Goal: Information Seeking & Learning: Learn about a topic

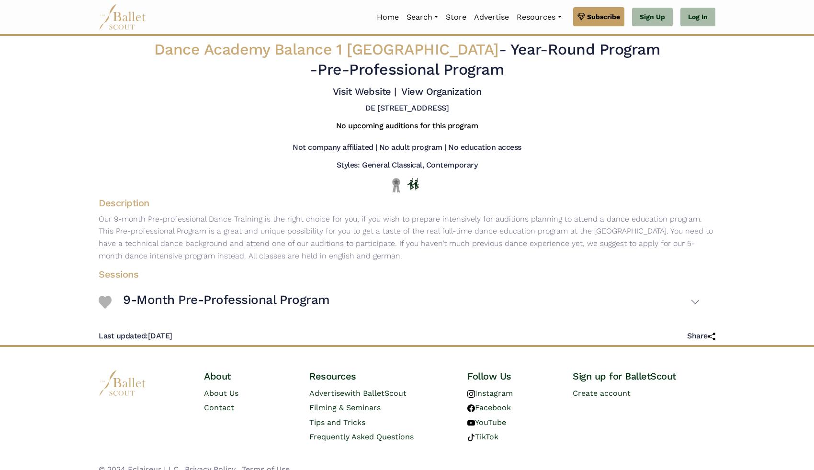
click at [201, 225] on p "Our 9-month Pre-professional Dance Training is the right choice for you, if you…" at bounding box center [407, 237] width 632 height 49
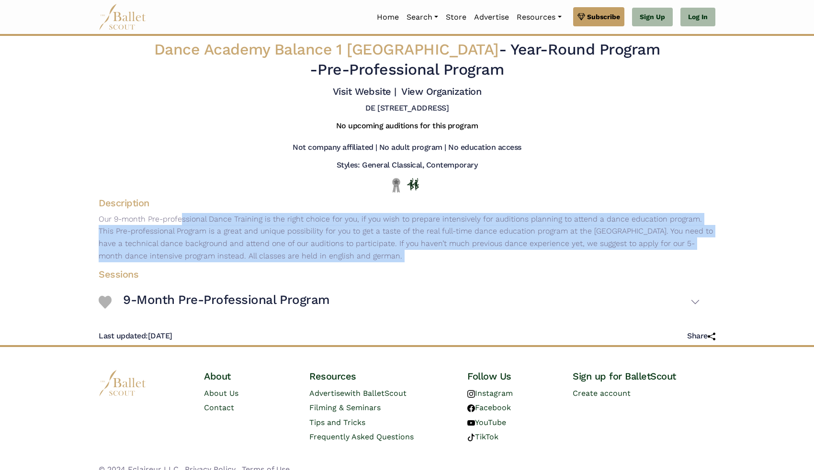
click at [201, 225] on p "Our 9-month Pre-professional Dance Training is the right choice for you, if you…" at bounding box center [407, 237] width 632 height 49
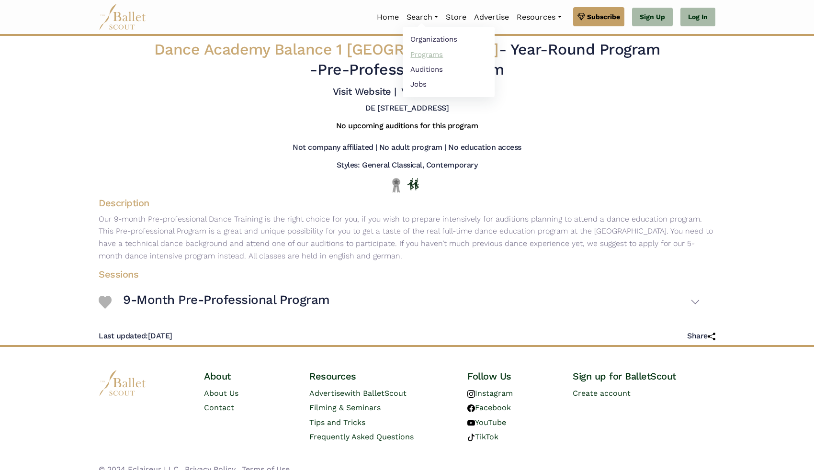
click at [429, 54] on link "Programs" at bounding box center [449, 54] width 92 height 15
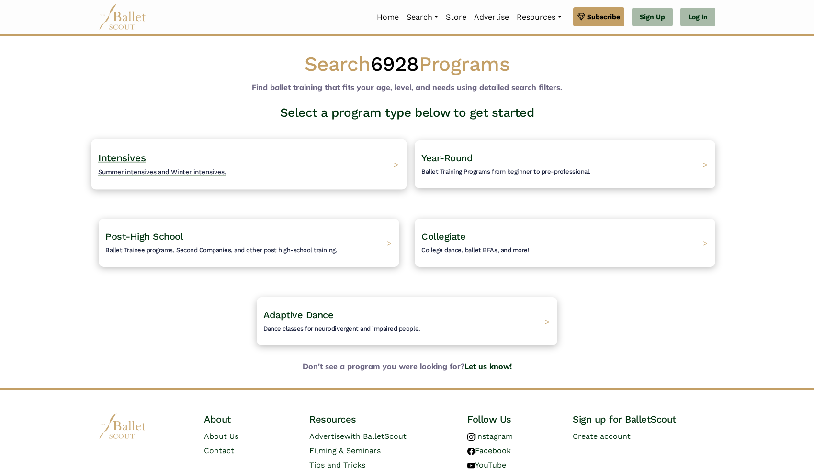
click at [274, 172] on div "Intensives Summer intensives and Winter intensives. >" at bounding box center [248, 164] width 315 height 50
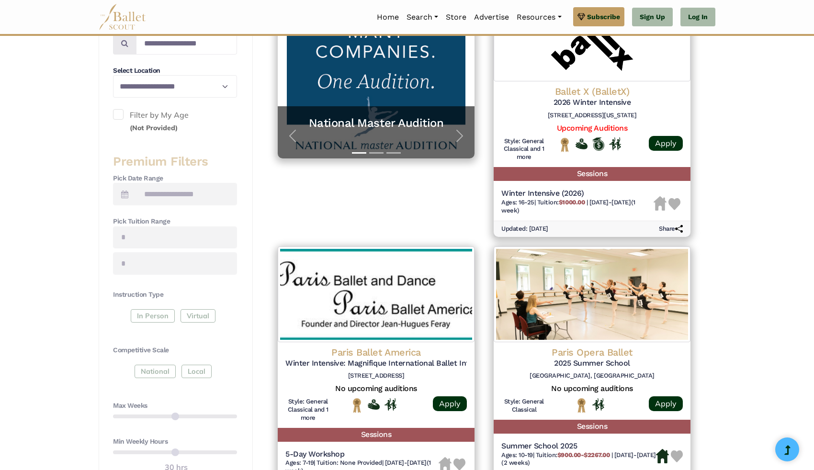
scroll to position [236, 0]
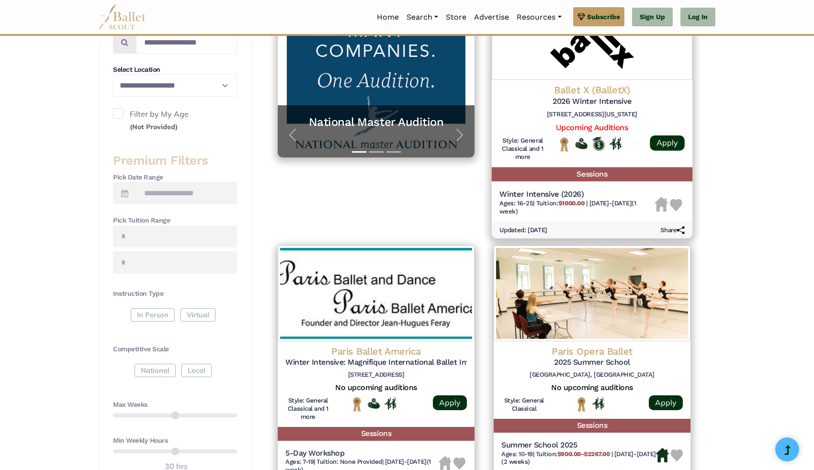
click at [559, 201] on span "Tuition: $1000.00" at bounding box center [561, 203] width 50 height 7
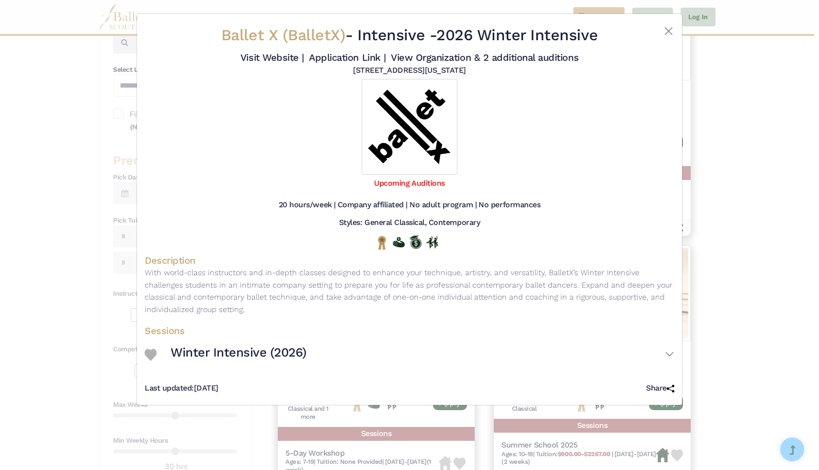
click at [483, 37] on h2 "Ballet X (BalletX) - Intensive - 2026 Winter Intensive" at bounding box center [409, 35] width 441 height 20
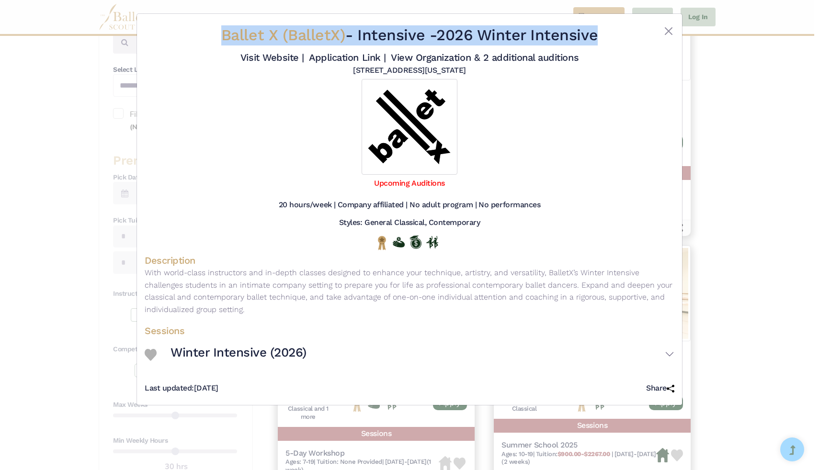
click at [483, 37] on h2 "Ballet X (BalletX) - Intensive - 2026 Winter Intensive" at bounding box center [409, 35] width 441 height 20
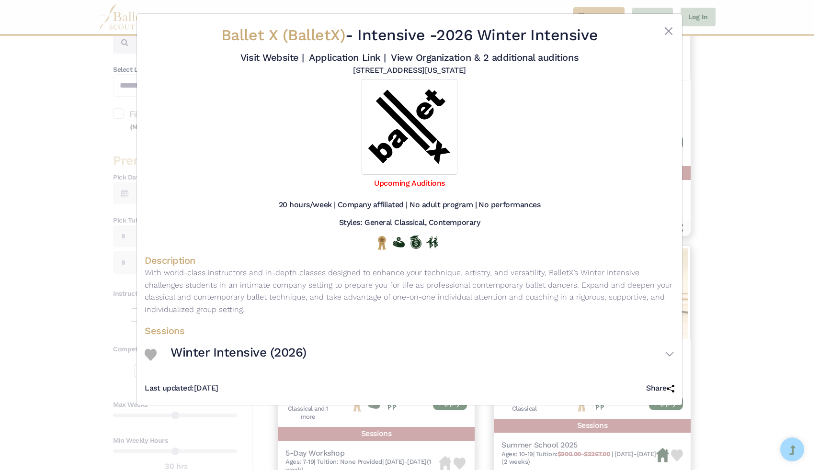
click at [389, 69] on h5 "[STREET_ADDRESS][US_STATE]" at bounding box center [409, 71] width 113 height 10
click at [450, 206] on h5 "No adult program |" at bounding box center [442, 205] width 67 height 10
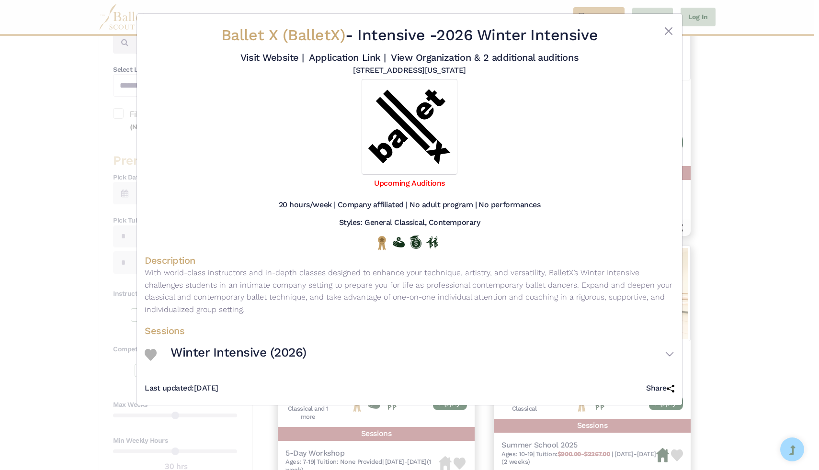
click at [450, 206] on h5 "No adult program |" at bounding box center [442, 205] width 67 height 10
click at [673, 27] on button "Close" at bounding box center [668, 30] width 11 height 11
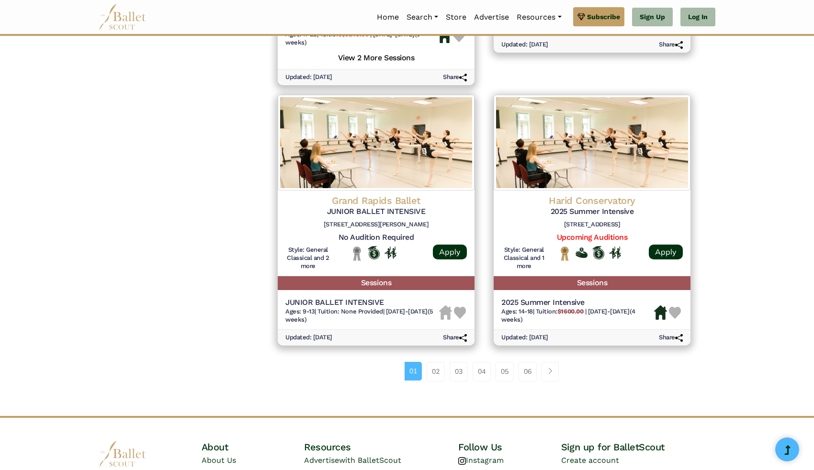
scroll to position [1282, 0]
